Goal: Browse casually

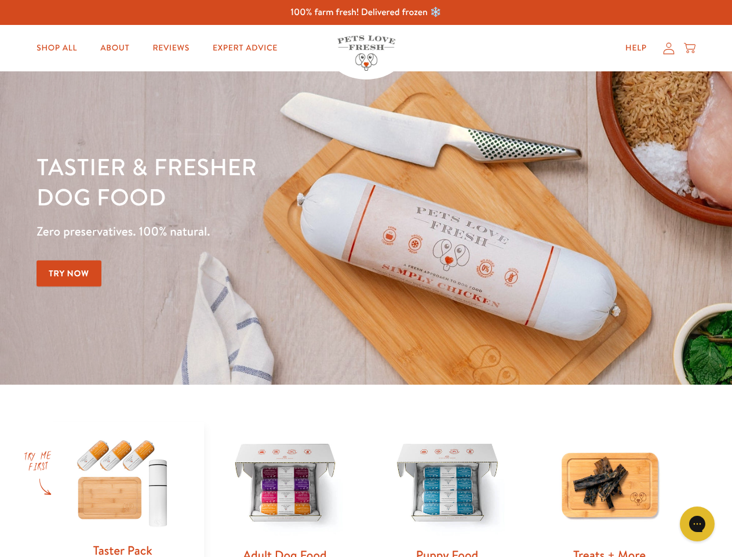
click at [366, 278] on div "Tastier & fresher dog food Zero preservatives. 100% natural. Try Now" at bounding box center [257, 227] width 440 height 153
click at [698, 524] on icon "Gorgias live chat" at bounding box center [697, 523] width 11 height 11
